Goal: Information Seeking & Learning: Learn about a topic

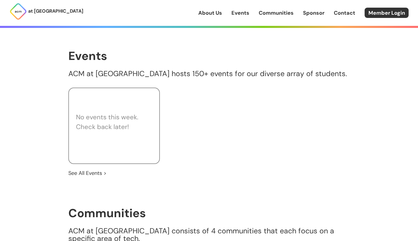
click at [244, 14] on link "Events" at bounding box center [241, 13] width 18 height 8
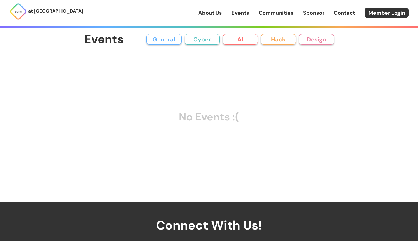
click at [167, 36] on button "General" at bounding box center [163, 39] width 35 height 11
click at [200, 37] on button "Cyber" at bounding box center [202, 39] width 35 height 11
click at [245, 35] on button "AI" at bounding box center [240, 39] width 35 height 11
click at [274, 41] on button "Hack" at bounding box center [278, 39] width 35 height 11
click at [306, 44] on button "Design" at bounding box center [316, 39] width 35 height 11
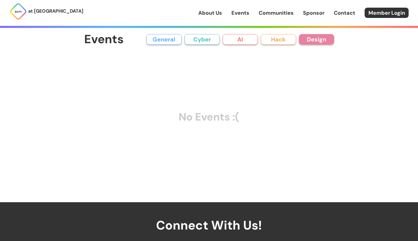
click at [173, 36] on button "General" at bounding box center [163, 39] width 35 height 11
click at [211, 37] on button "Cyber" at bounding box center [202, 39] width 35 height 11
click at [250, 41] on button "AI" at bounding box center [240, 39] width 35 height 11
click at [290, 41] on button "Hack" at bounding box center [278, 39] width 35 height 11
click at [326, 40] on button "Design" at bounding box center [316, 39] width 35 height 11
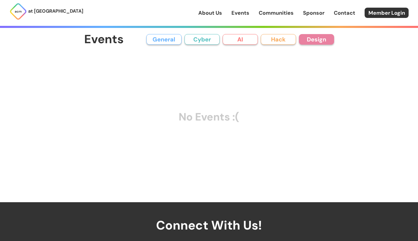
click at [171, 45] on div "Events General Cyber AI Hack Design All General AI Cyber Hack Design" at bounding box center [209, 39] width 250 height 13
click at [172, 43] on button "General" at bounding box center [163, 39] width 35 height 11
click at [201, 39] on button "Cyber" at bounding box center [202, 39] width 35 height 11
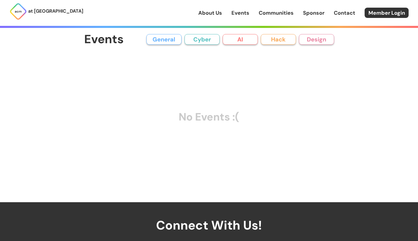
click at [231, 40] on button "AI" at bounding box center [240, 39] width 35 height 11
click at [273, 40] on button "Hack" at bounding box center [278, 39] width 35 height 11
click at [307, 42] on button "Design" at bounding box center [316, 39] width 35 height 11
drag, startPoint x: 307, startPoint y: 42, endPoint x: 138, endPoint y: 25, distance: 170.2
click at [307, 42] on button "Design" at bounding box center [316, 39] width 35 height 11
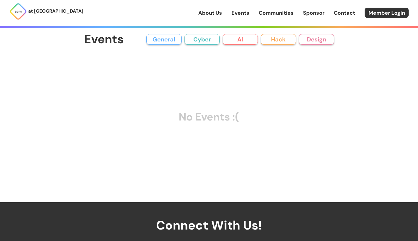
click at [117, 39] on h1 "Events" at bounding box center [104, 39] width 40 height 13
click at [128, 56] on div "Events General Cyber AI Hack Design All General AI Cyber Hack Design No Events …" at bounding box center [209, 105] width 250 height 144
click at [195, 96] on div "No Events :(" at bounding box center [209, 117] width 250 height 120
drag, startPoint x: 193, startPoint y: 103, endPoint x: 193, endPoint y: 109, distance: 5.9
click at [193, 107] on div "No Events :(" at bounding box center [209, 117] width 250 height 120
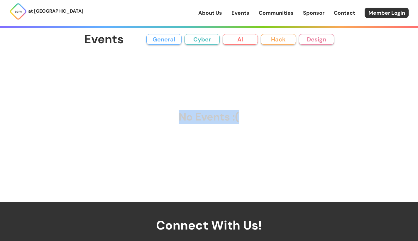
drag, startPoint x: 92, startPoint y: 92, endPoint x: 321, endPoint y: 132, distance: 232.7
click at [321, 132] on div "No Events :(" at bounding box center [209, 117] width 250 height 120
click at [265, 124] on div "No Events :(" at bounding box center [209, 117] width 250 height 120
drag, startPoint x: 252, startPoint y: 117, endPoint x: 117, endPoint y: 81, distance: 139.6
click at [113, 87] on div "No Events :(" at bounding box center [209, 117] width 250 height 120
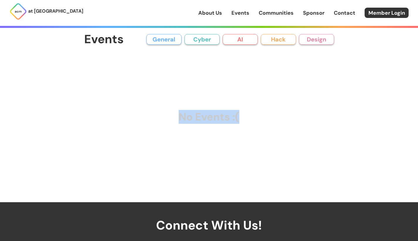
click at [154, 38] on button "General" at bounding box center [163, 39] width 35 height 11
click at [166, 39] on button "General" at bounding box center [163, 39] width 35 height 11
click at [209, 48] on div "Events General Cyber AI Hack Design All General AI Cyber Hack Design No Events …" at bounding box center [209, 105] width 250 height 144
click at [207, 41] on button "Cyber" at bounding box center [202, 39] width 35 height 11
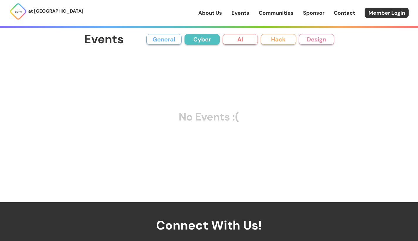
click at [229, 42] on button "AI" at bounding box center [240, 39] width 35 height 11
click at [280, 45] on div "Events General Cyber AI Hack Design All General AI Cyber Hack Design" at bounding box center [209, 39] width 250 height 13
drag, startPoint x: 283, startPoint y: 33, endPoint x: 301, endPoint y: 45, distance: 22.3
click at [286, 40] on div "Events General Cyber AI Hack Design All General AI Cyber Hack Design" at bounding box center [209, 39] width 250 height 13
click at [318, 43] on button "Design" at bounding box center [316, 39] width 35 height 11
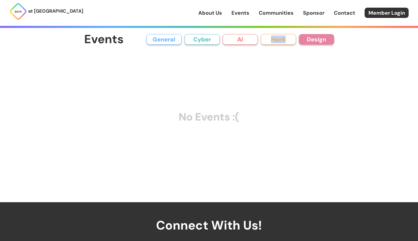
click at [285, 37] on button "Hack" at bounding box center [278, 39] width 35 height 11
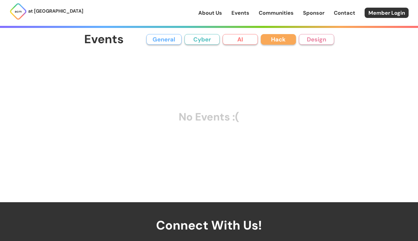
scroll to position [32, 0]
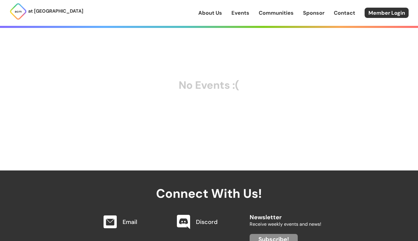
click at [220, 12] on link "About Us" at bounding box center [210, 13] width 24 height 8
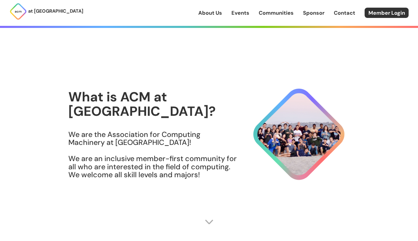
click at [244, 13] on link "Events" at bounding box center [241, 13] width 18 height 8
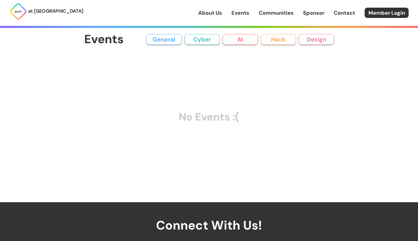
click at [269, 10] on link "Communities" at bounding box center [276, 13] width 35 height 8
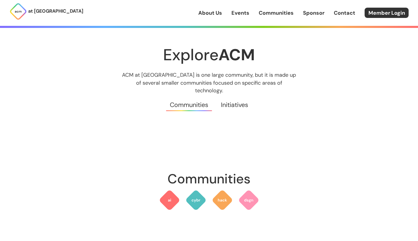
click at [303, 17] on div "About Us Events Communities Sponsor Contact Member Login" at bounding box center [308, 13] width 220 height 10
click at [312, 10] on link "Sponsor" at bounding box center [313, 13] width 21 height 8
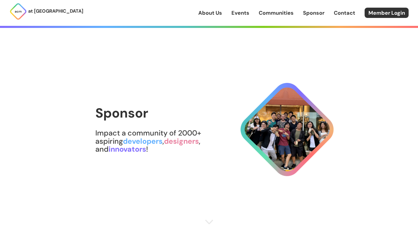
click at [343, 16] on link "Contact" at bounding box center [344, 13] width 21 height 8
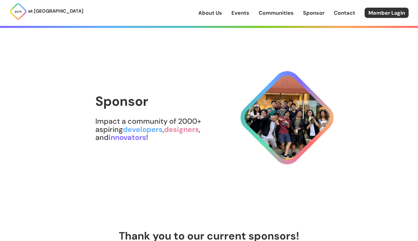
click at [243, 11] on link "Events" at bounding box center [241, 13] width 18 height 8
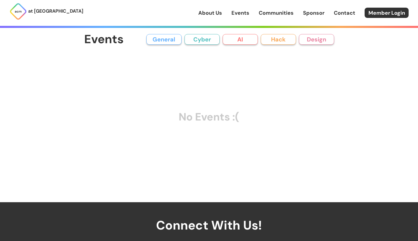
click at [173, 38] on button "General" at bounding box center [163, 39] width 35 height 11
click at [190, 42] on button "Cyber" at bounding box center [202, 39] width 35 height 11
click at [232, 39] on button "AI" at bounding box center [240, 39] width 35 height 11
click at [270, 41] on button "Hack" at bounding box center [278, 39] width 35 height 11
click at [318, 39] on button "Design" at bounding box center [316, 39] width 35 height 11
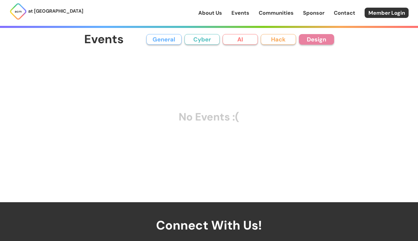
click at [288, 45] on div "Events General Cyber AI Hack Design All General AI Cyber Hack Design" at bounding box center [209, 39] width 250 height 13
click at [276, 38] on button "Hack" at bounding box center [278, 39] width 35 height 11
click at [252, 36] on button "AI" at bounding box center [240, 39] width 35 height 11
drag, startPoint x: 210, startPoint y: 32, endPoint x: 207, endPoint y: 34, distance: 4.6
click at [208, 33] on div "Events General Cyber AI Hack Design All General AI Cyber Hack Design No Events …" at bounding box center [209, 101] width 282 height 202
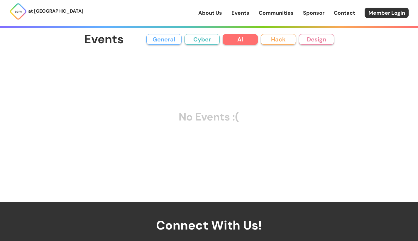
click at [206, 38] on button "Cyber" at bounding box center [202, 39] width 35 height 11
click at [180, 36] on button "General" at bounding box center [163, 39] width 35 height 11
click at [180, 38] on button "General" at bounding box center [163, 39] width 35 height 11
click at [181, 38] on button "General" at bounding box center [163, 39] width 35 height 11
click at [198, 36] on button "Cyber" at bounding box center [202, 39] width 35 height 11
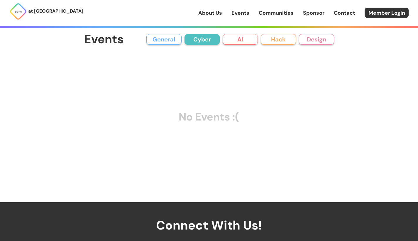
click at [61, 8] on p "at [GEOGRAPHIC_DATA]" at bounding box center [55, 11] width 55 height 8
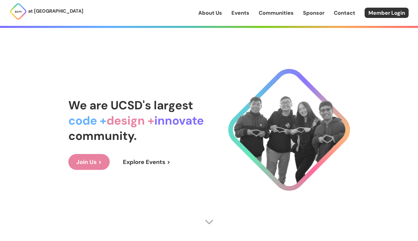
click at [235, 17] on div "About Us Events Communities Sponsor Contact Member Login" at bounding box center [308, 13] width 220 height 10
click at [237, 15] on link "Events" at bounding box center [241, 13] width 18 height 8
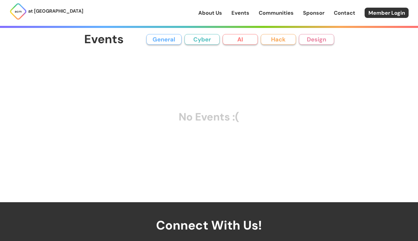
click at [268, 16] on link "Communities" at bounding box center [276, 13] width 35 height 8
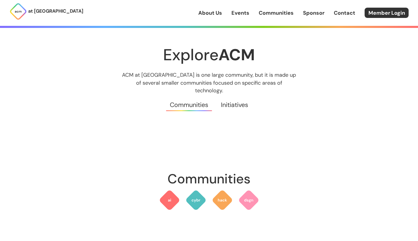
click at [318, 13] on link "Sponsor" at bounding box center [313, 13] width 21 height 8
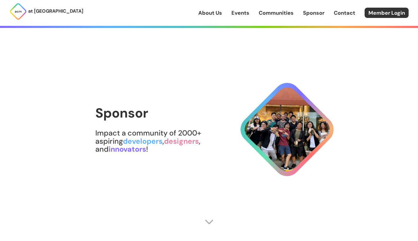
click at [348, 14] on link "Contact" at bounding box center [344, 13] width 21 height 8
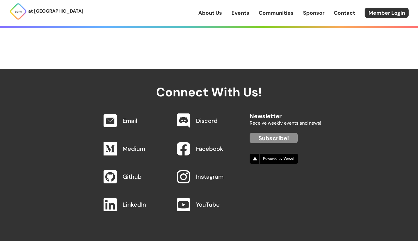
click at [219, 12] on link "About Us" at bounding box center [210, 13] width 24 height 8
